Goal: Find contact information: Find contact information

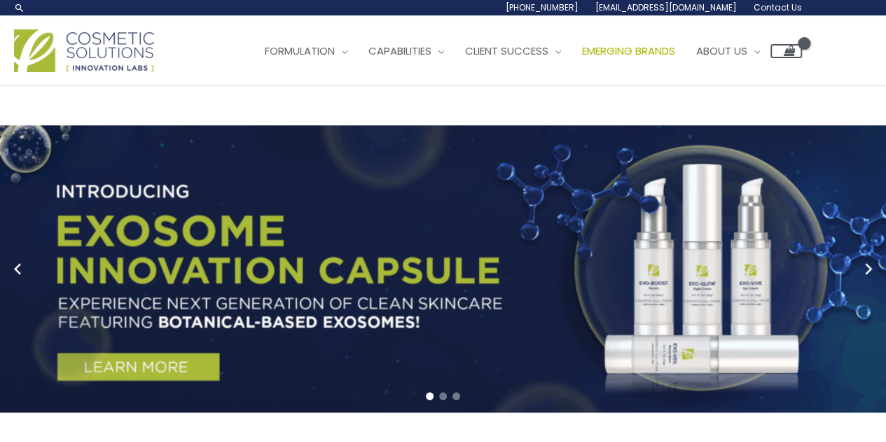
click at [582, 58] on span "Emerging Brands" at bounding box center [628, 50] width 93 height 15
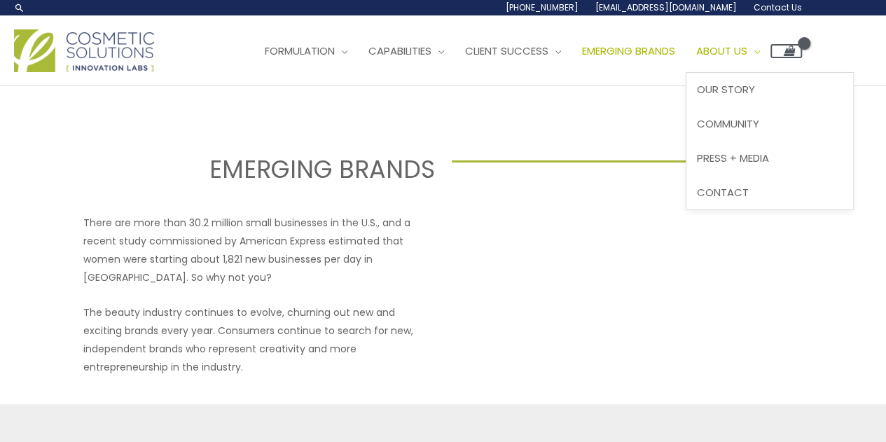
click at [697, 58] on span "About Us" at bounding box center [722, 50] width 51 height 15
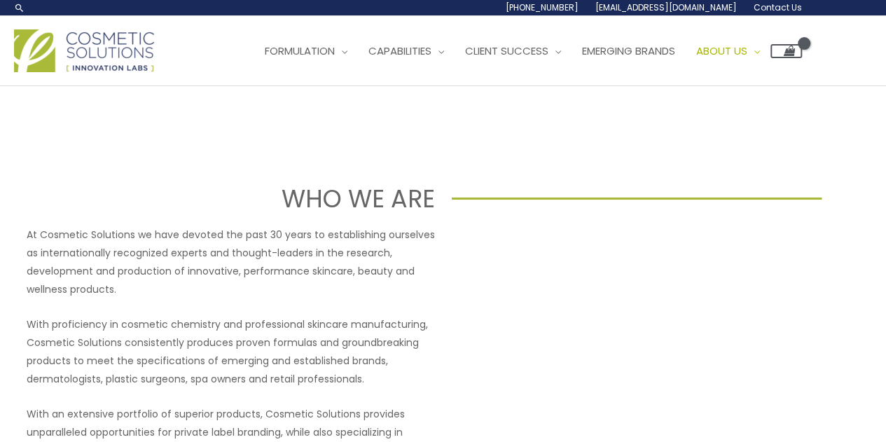
click at [0, 0] on span "Contact Us" at bounding box center [0, 0] width 0 height 0
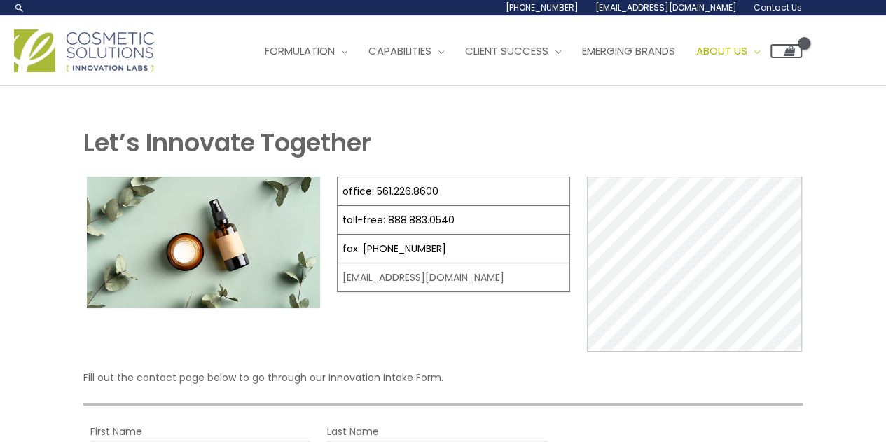
click at [0, 0] on span "Contact Us" at bounding box center [0, 0] width 0 height 0
